Goal: Use online tool/utility: Utilize a website feature to perform a specific function

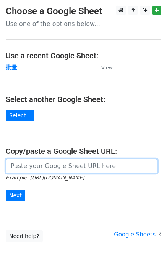
click at [21, 163] on input "url" at bounding box center [81, 166] width 151 height 14
paste input "[URL][DOMAIN_NAME]"
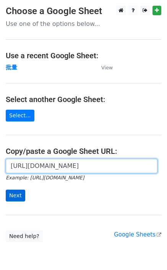
type input "[URL][DOMAIN_NAME]"
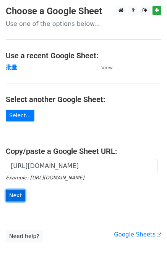
click at [13, 198] on input "Next" at bounding box center [15, 196] width 19 height 12
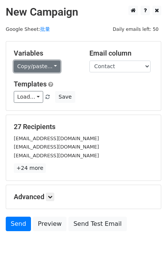
click at [30, 63] on link "Copy/paste..." at bounding box center [37, 67] width 47 height 12
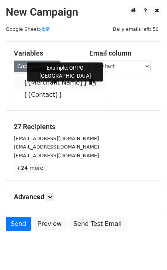
click at [44, 82] on link "{{Merchant Name}}" at bounding box center [59, 83] width 90 height 12
